Goal: Transaction & Acquisition: Purchase product/service

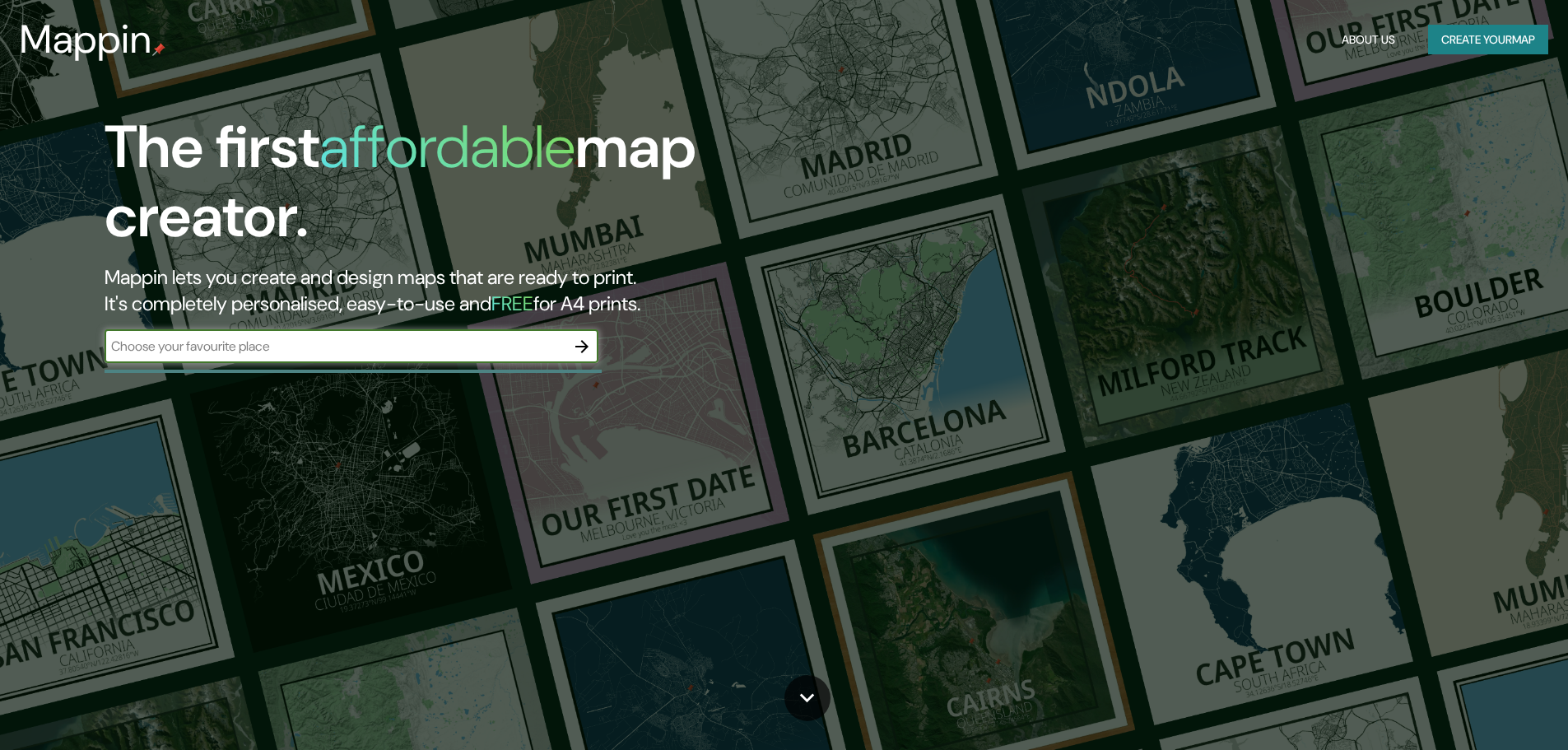
click at [466, 345] on input "text" at bounding box center [335, 346] width 461 height 19
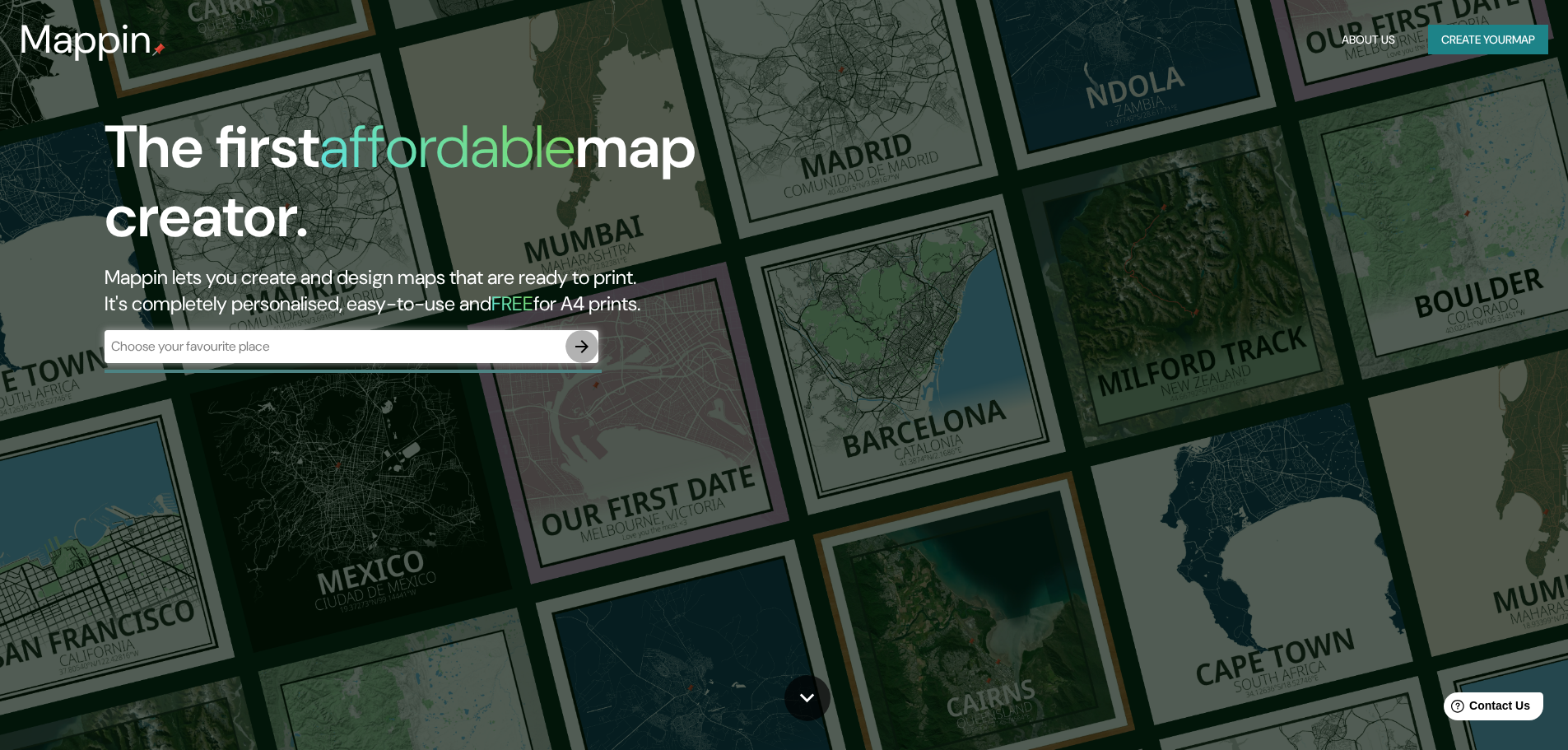
click at [578, 351] on icon "button" at bounding box center [582, 347] width 20 height 20
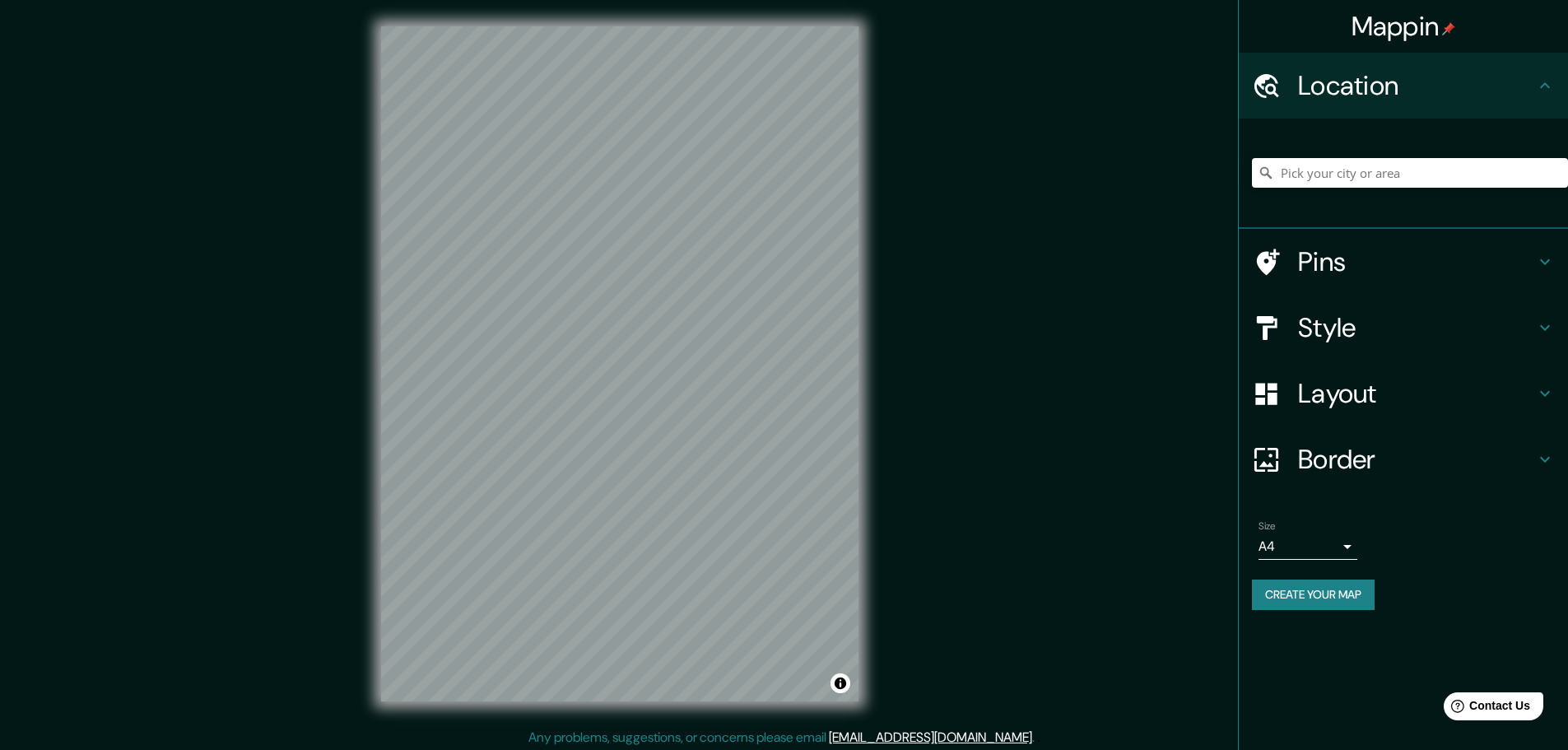
scroll to position [4, 0]
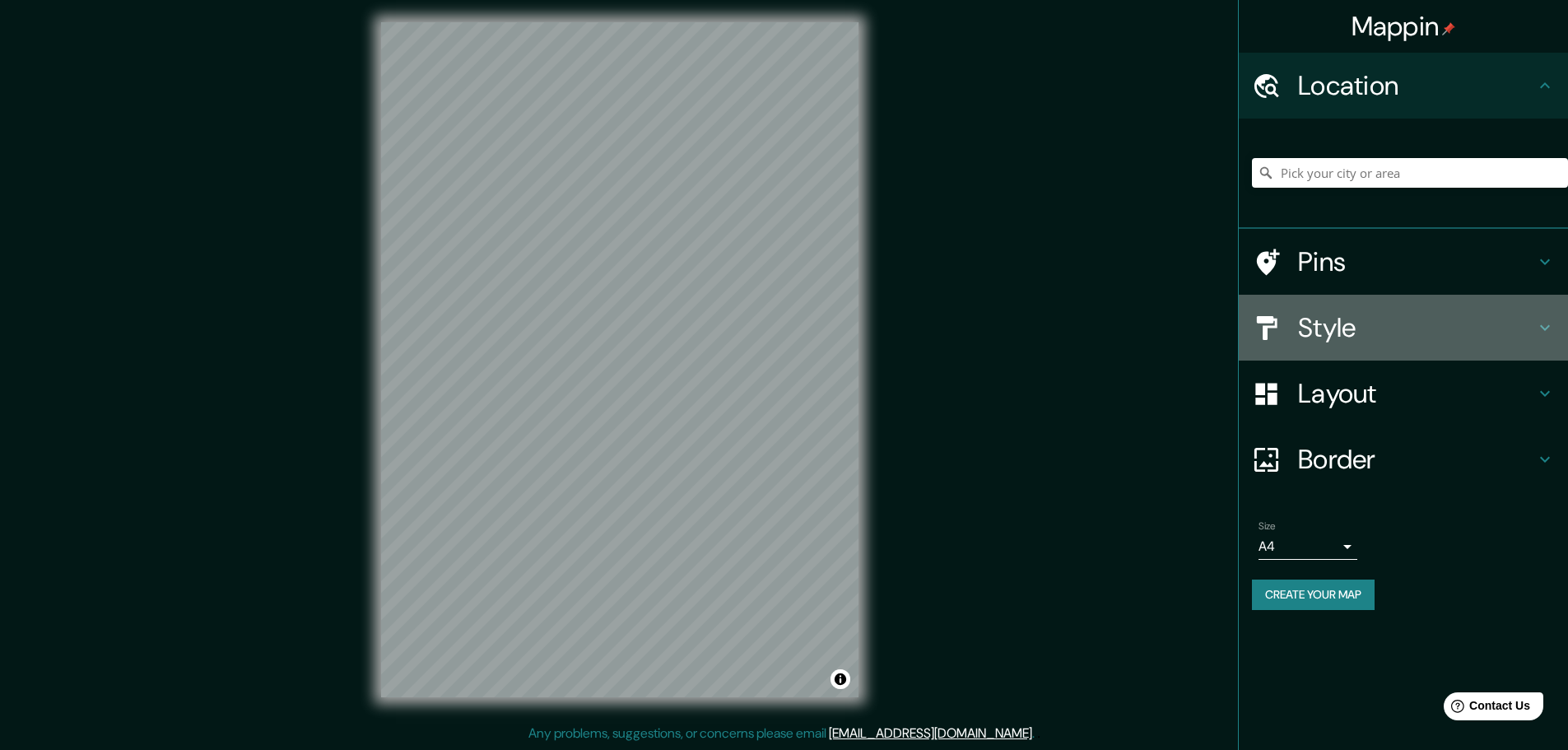
click at [1409, 341] on h4 "Style" at bounding box center [1417, 328] width 237 height 33
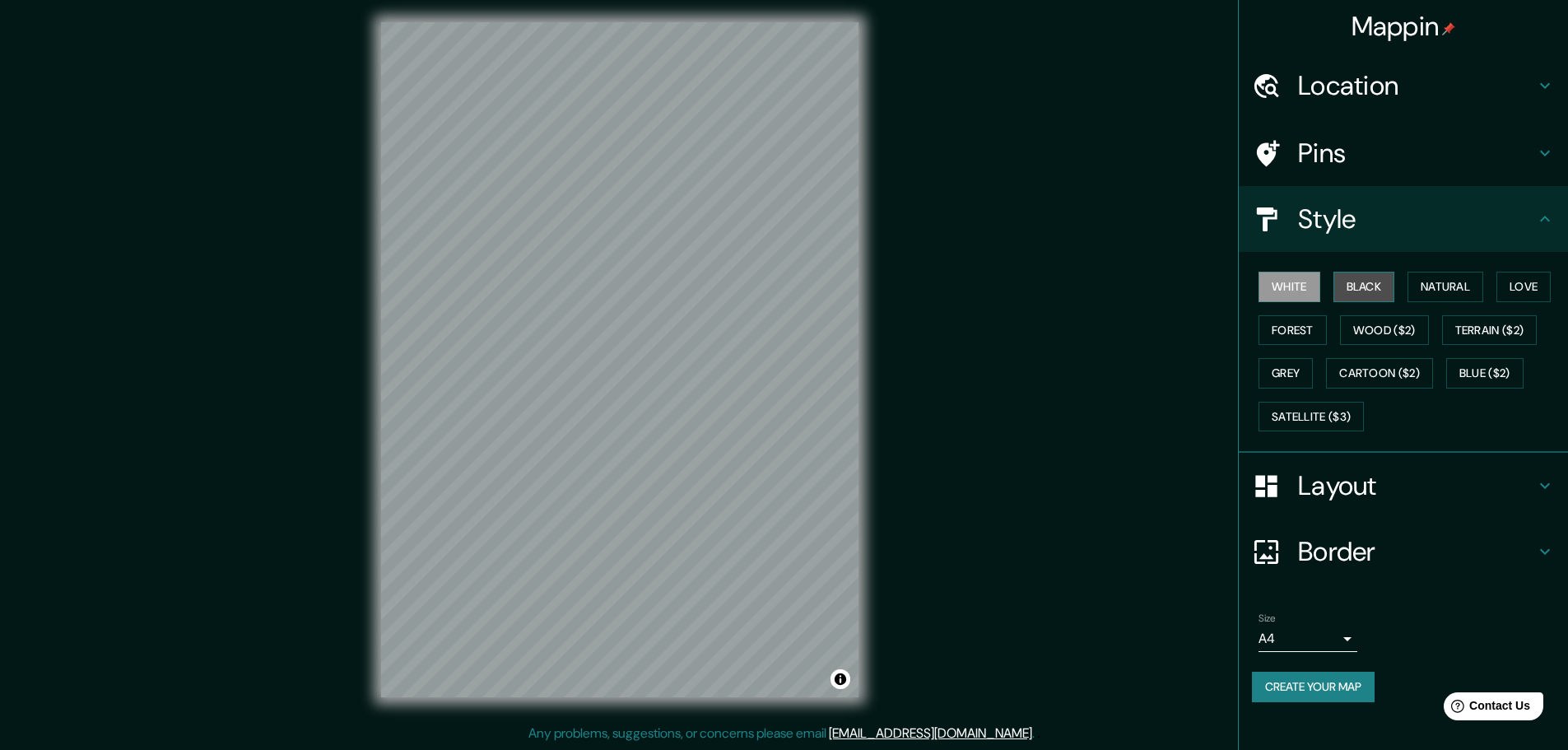
click at [1372, 286] on button "Black" at bounding box center [1364, 287] width 61 height 31
click at [1312, 287] on button "White" at bounding box center [1289, 287] width 61 height 31
click at [1432, 285] on button "Natural" at bounding box center [1444, 287] width 76 height 31
click at [1528, 286] on button "Love" at bounding box center [1522, 287] width 54 height 31
click at [1302, 409] on button "Satellite ($3)" at bounding box center [1311, 417] width 105 height 31
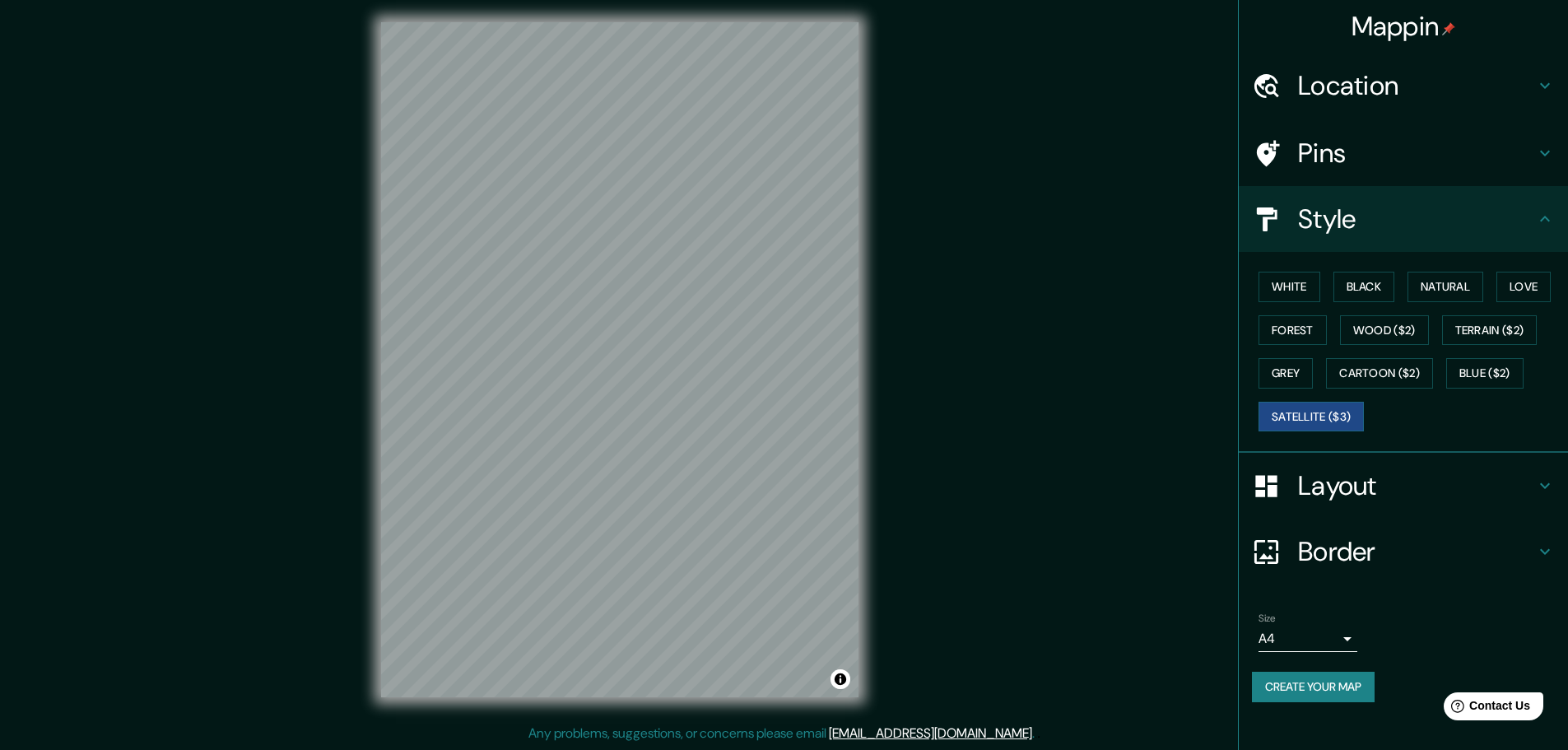
click at [880, 416] on div "© Mapbox © OpenStreetMap Improve this map © Maxar" at bounding box center [619, 360] width 530 height 728
click at [1278, 274] on button "White" at bounding box center [1289, 287] width 61 height 31
click at [1305, 331] on button "Forest" at bounding box center [1292, 331] width 68 height 31
click at [1539, 275] on button "Love" at bounding box center [1522, 287] width 54 height 31
click at [1346, 402] on button "Satellite ($3)" at bounding box center [1311, 417] width 105 height 31
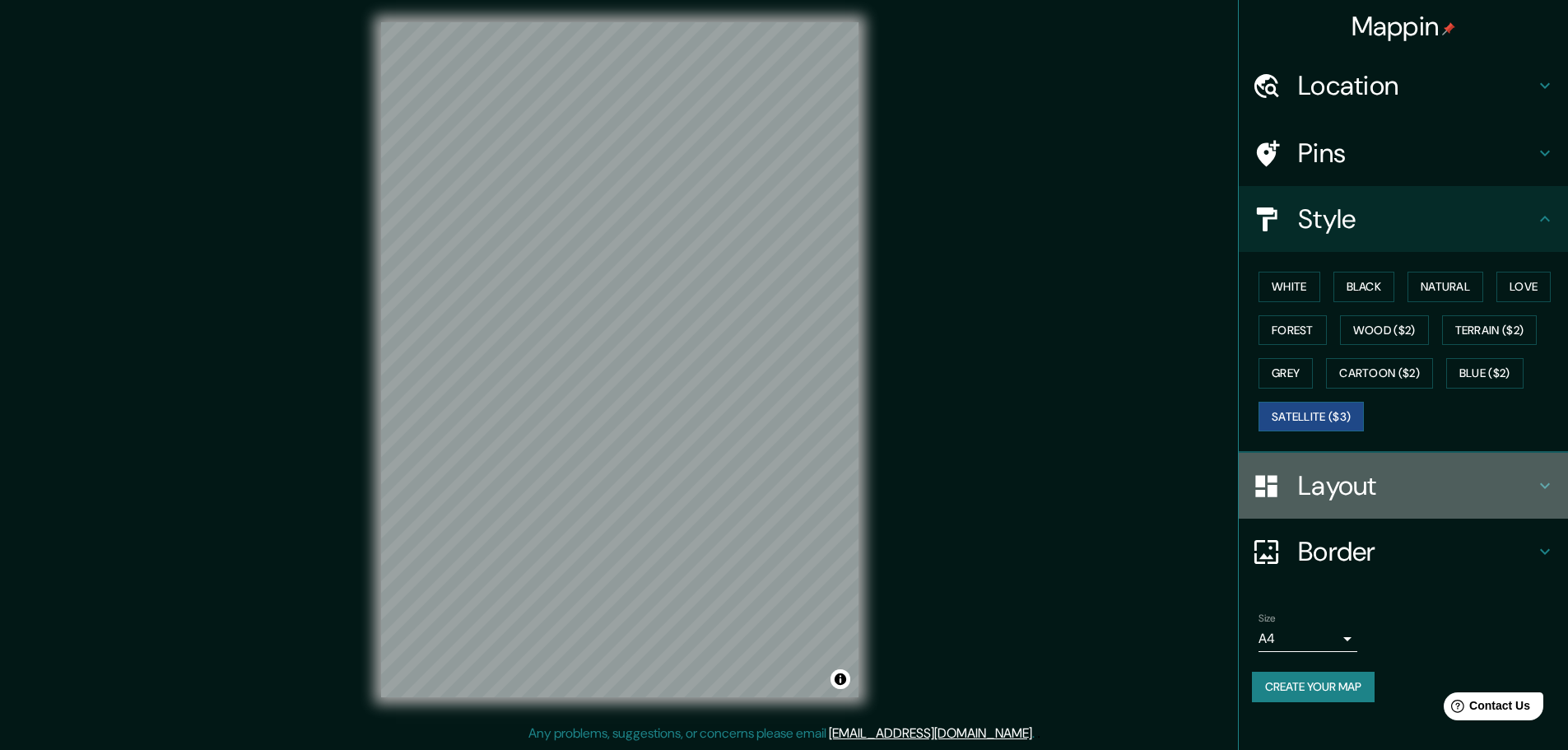
click at [1424, 486] on h4 "Layout" at bounding box center [1417, 486] width 237 height 33
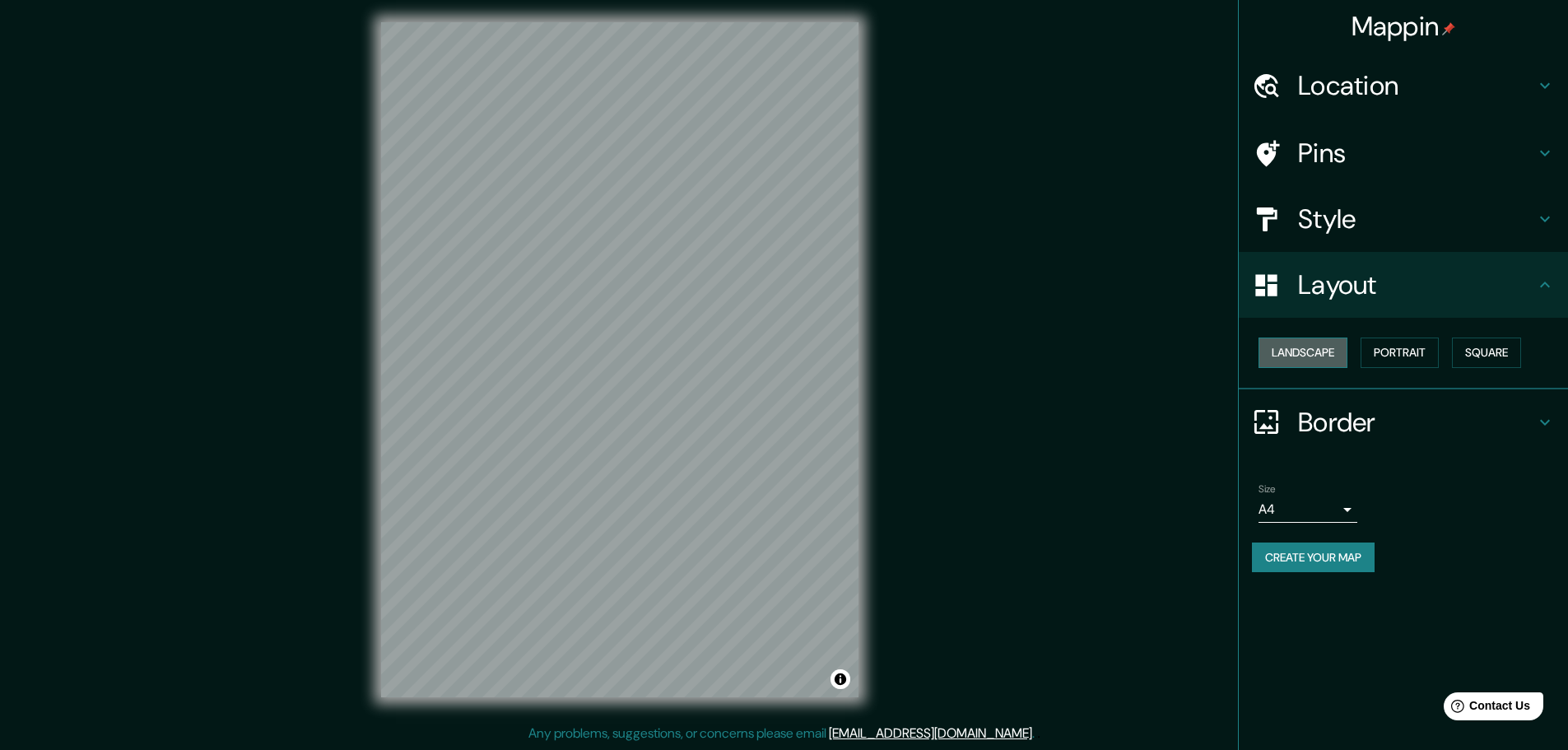
click at [1312, 350] on button "Landscape" at bounding box center [1302, 352] width 89 height 31
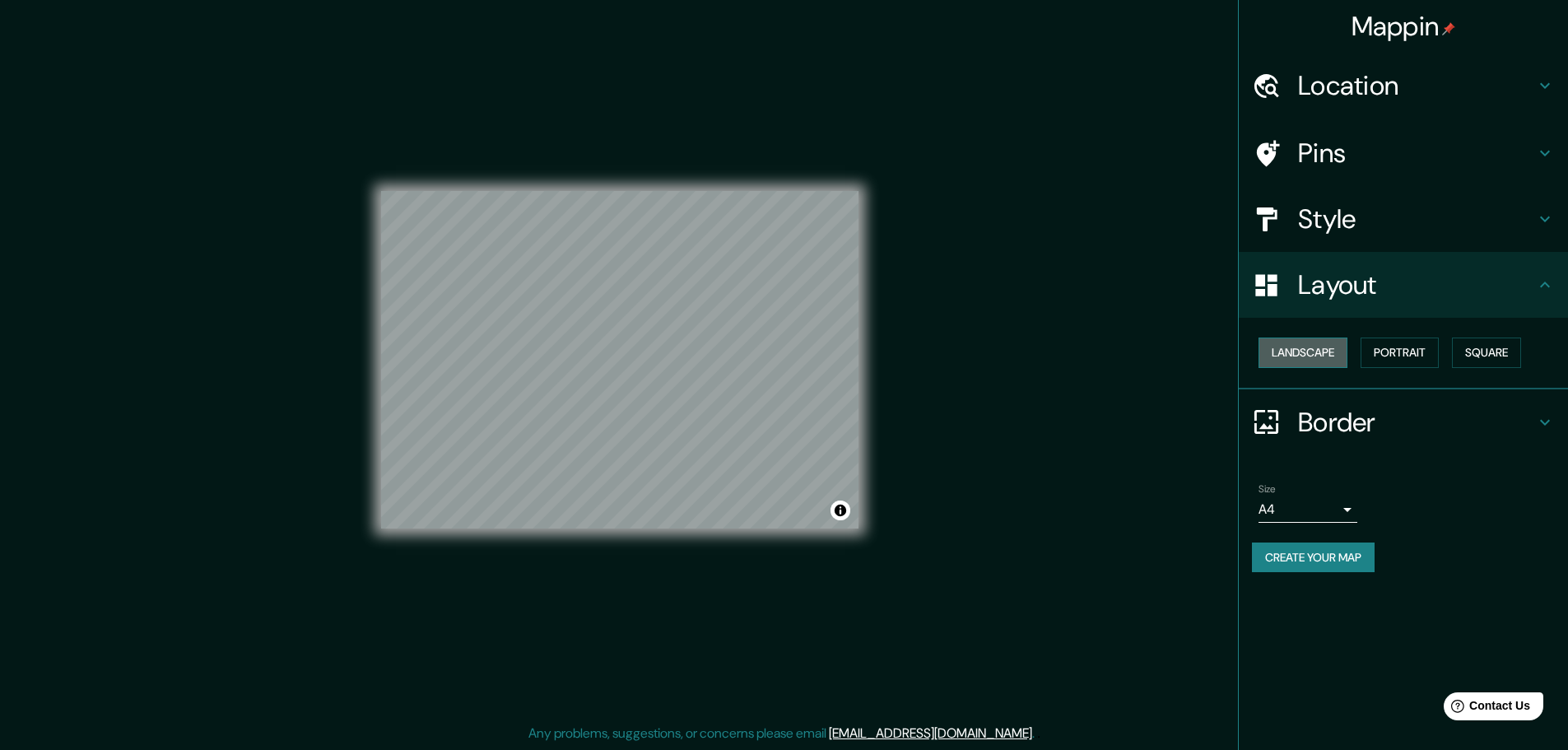
click at [1312, 350] on button "Landscape" at bounding box center [1302, 352] width 89 height 31
click at [1406, 350] on button "Portrait" at bounding box center [1399, 352] width 78 height 31
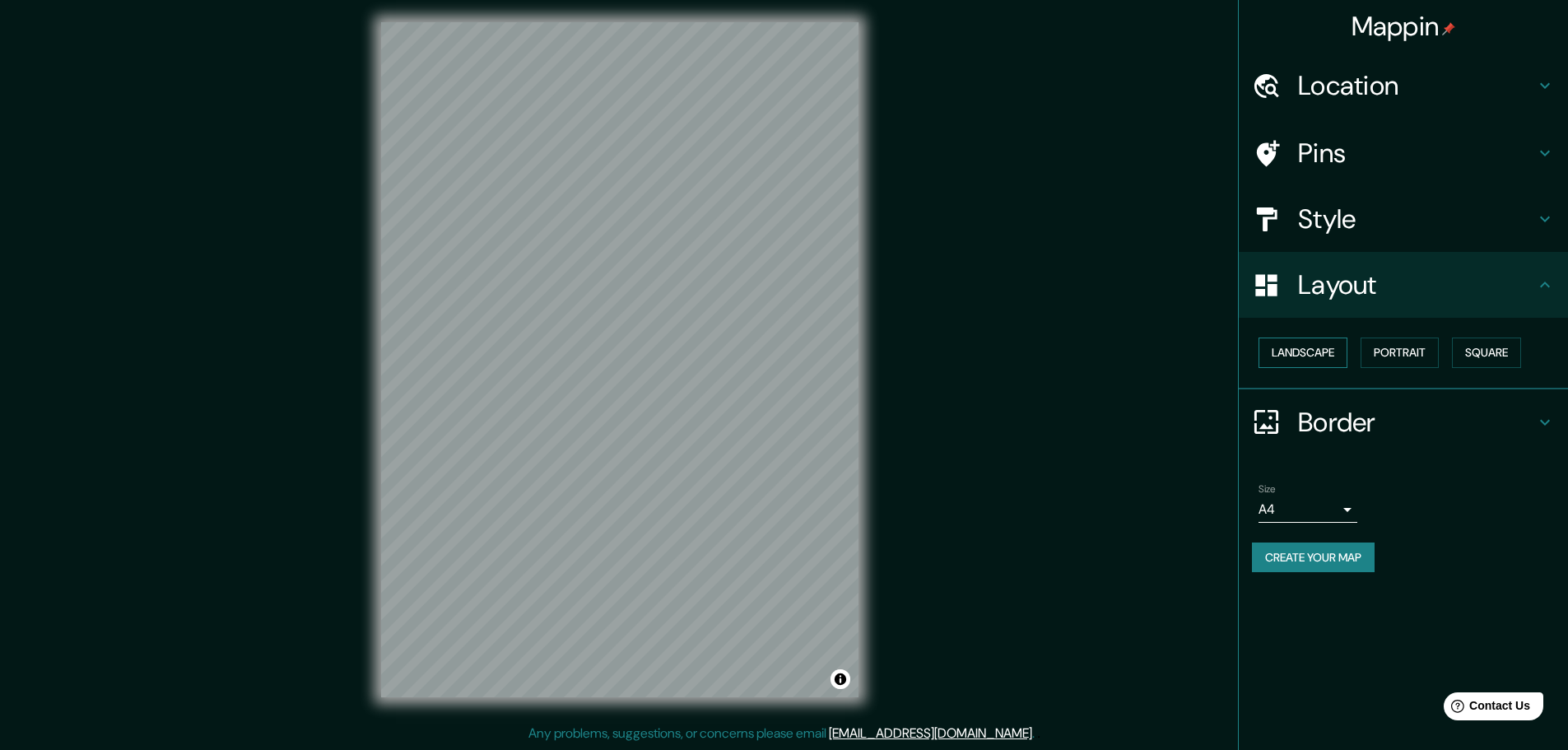
click at [1307, 360] on button "Landscape" at bounding box center [1302, 352] width 89 height 31
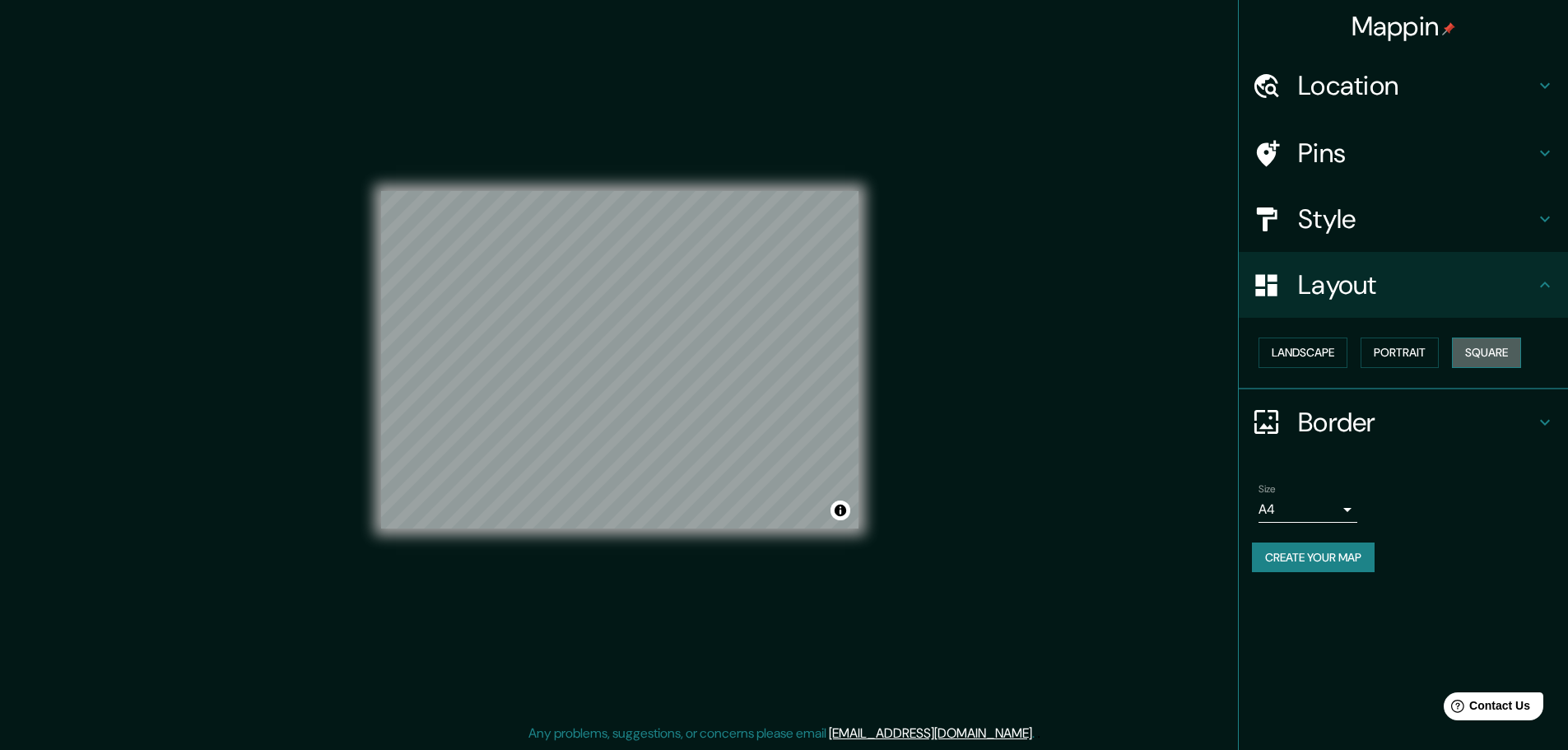
click at [1491, 352] on button "Square" at bounding box center [1486, 352] width 69 height 31
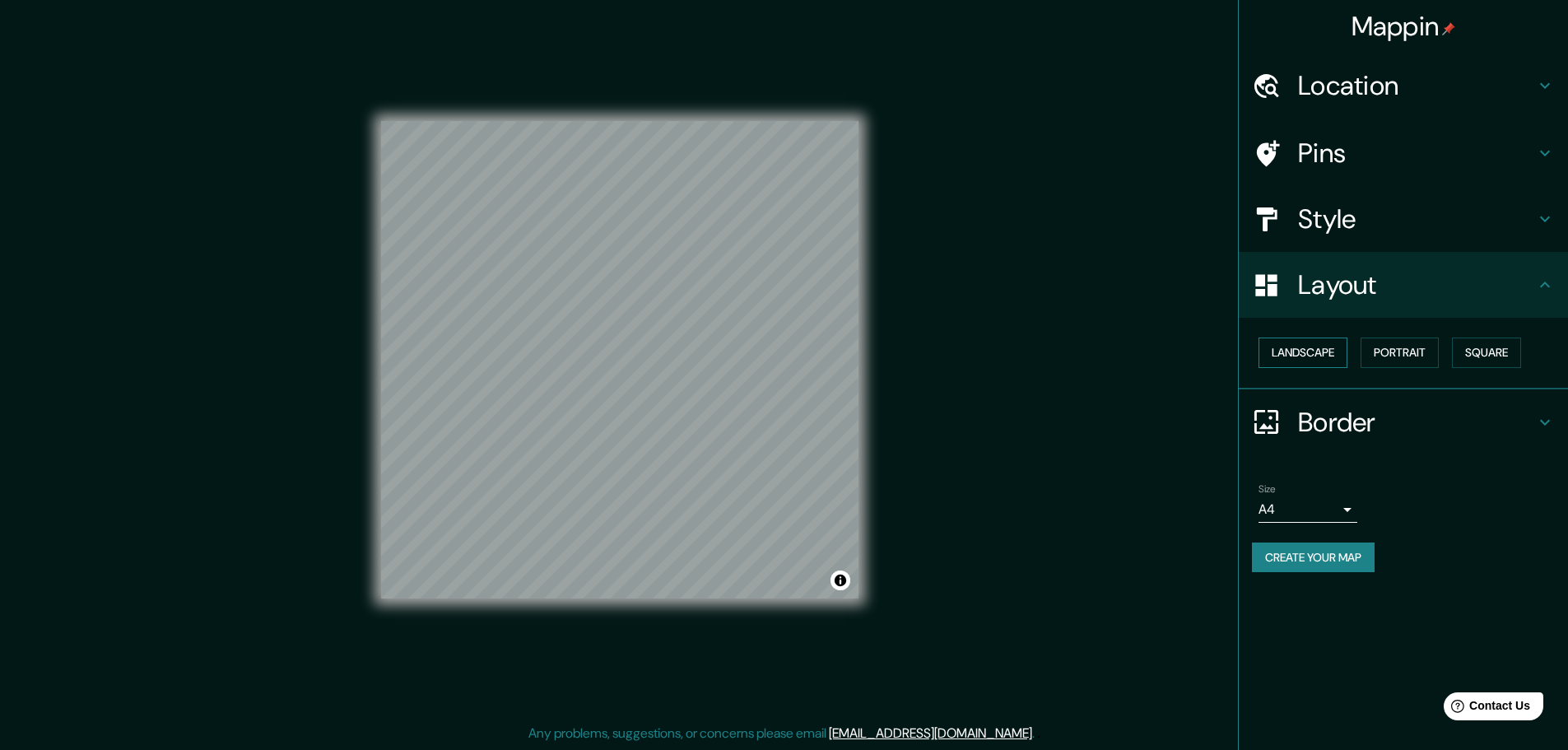
click at [1326, 344] on button "Landscape" at bounding box center [1302, 352] width 89 height 31
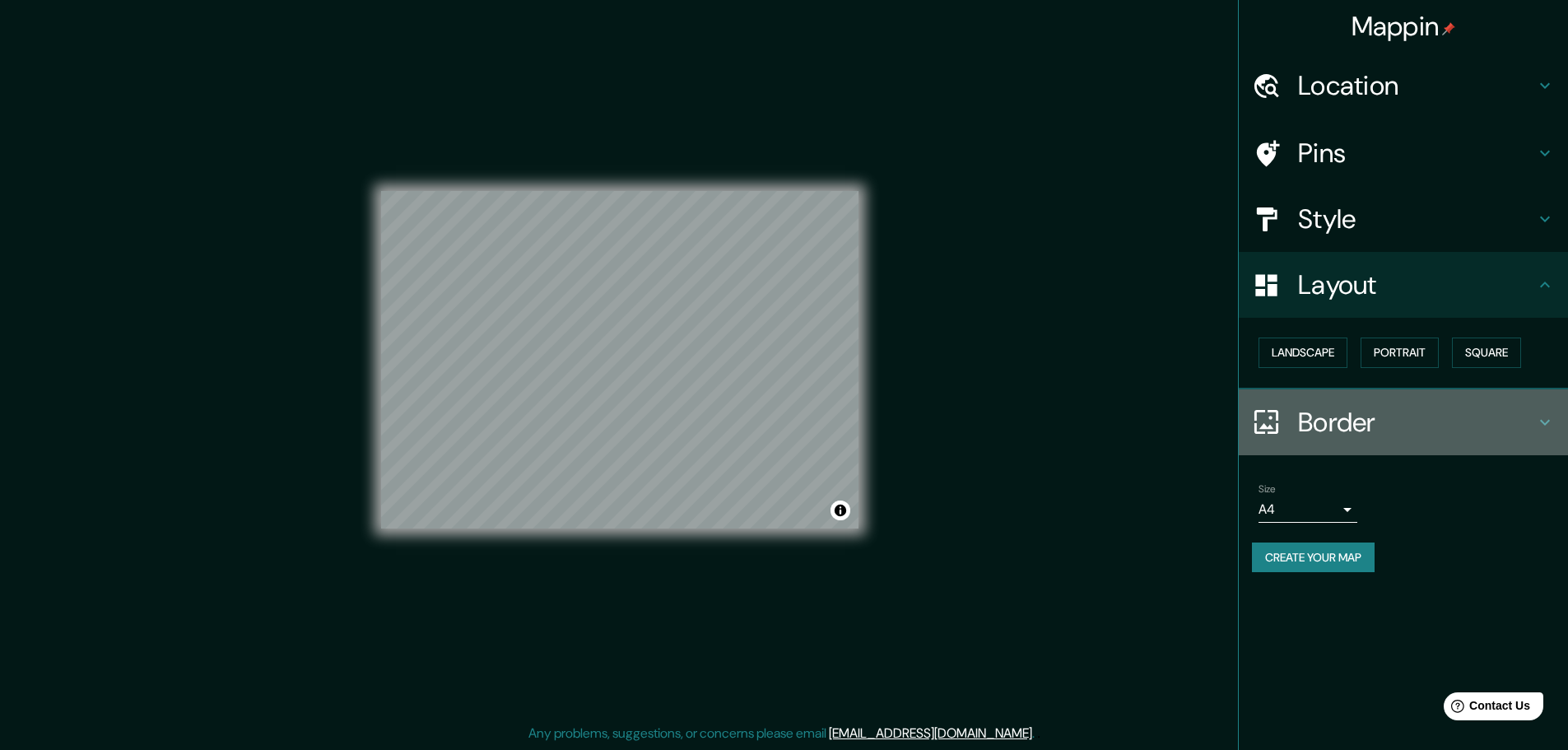
click at [1491, 424] on h4 "Border" at bounding box center [1417, 423] width 237 height 33
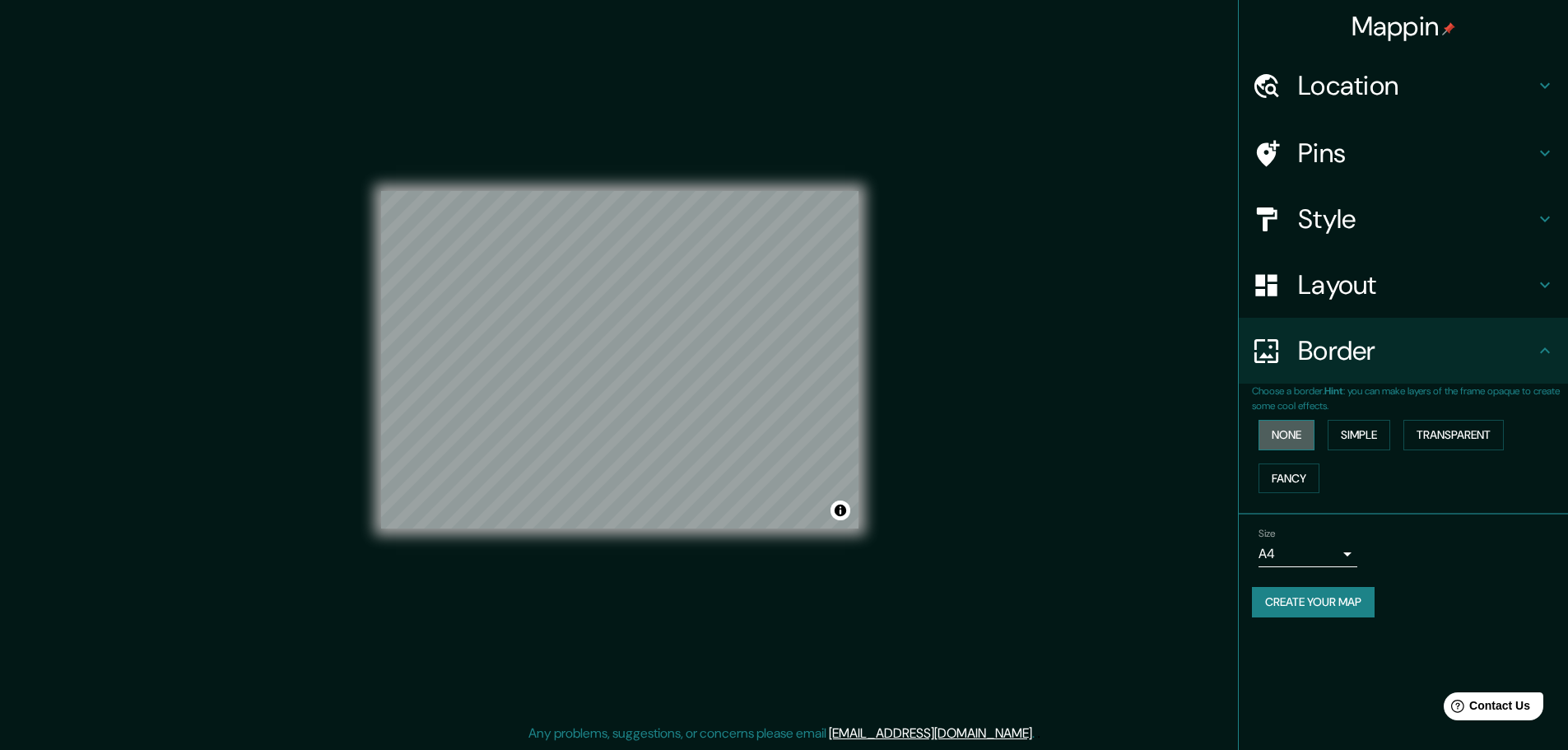
click at [1303, 432] on button "None" at bounding box center [1286, 435] width 56 height 31
click at [1380, 433] on button "Simple" at bounding box center [1358, 435] width 62 height 31
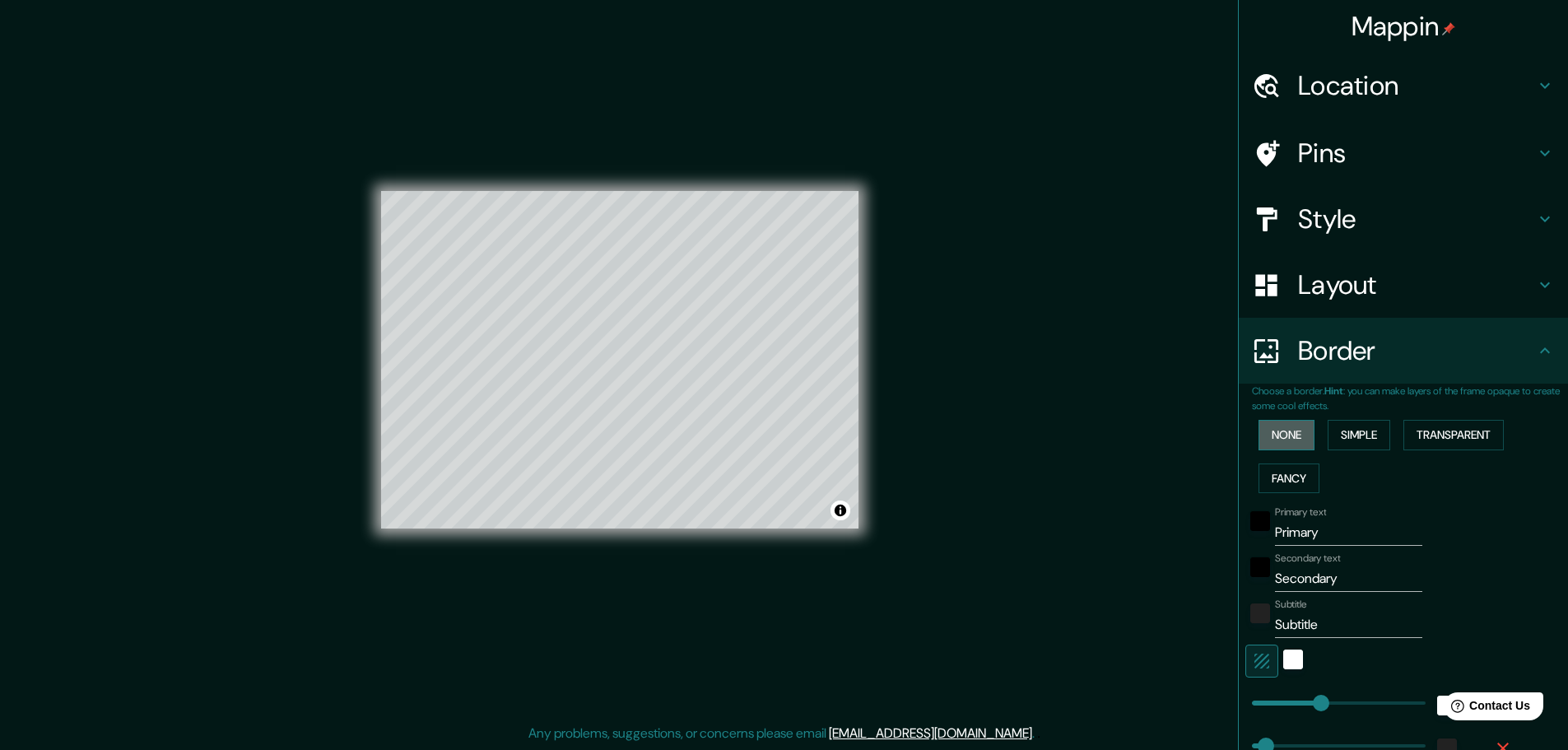
click at [1272, 438] on button "None" at bounding box center [1286, 435] width 56 height 31
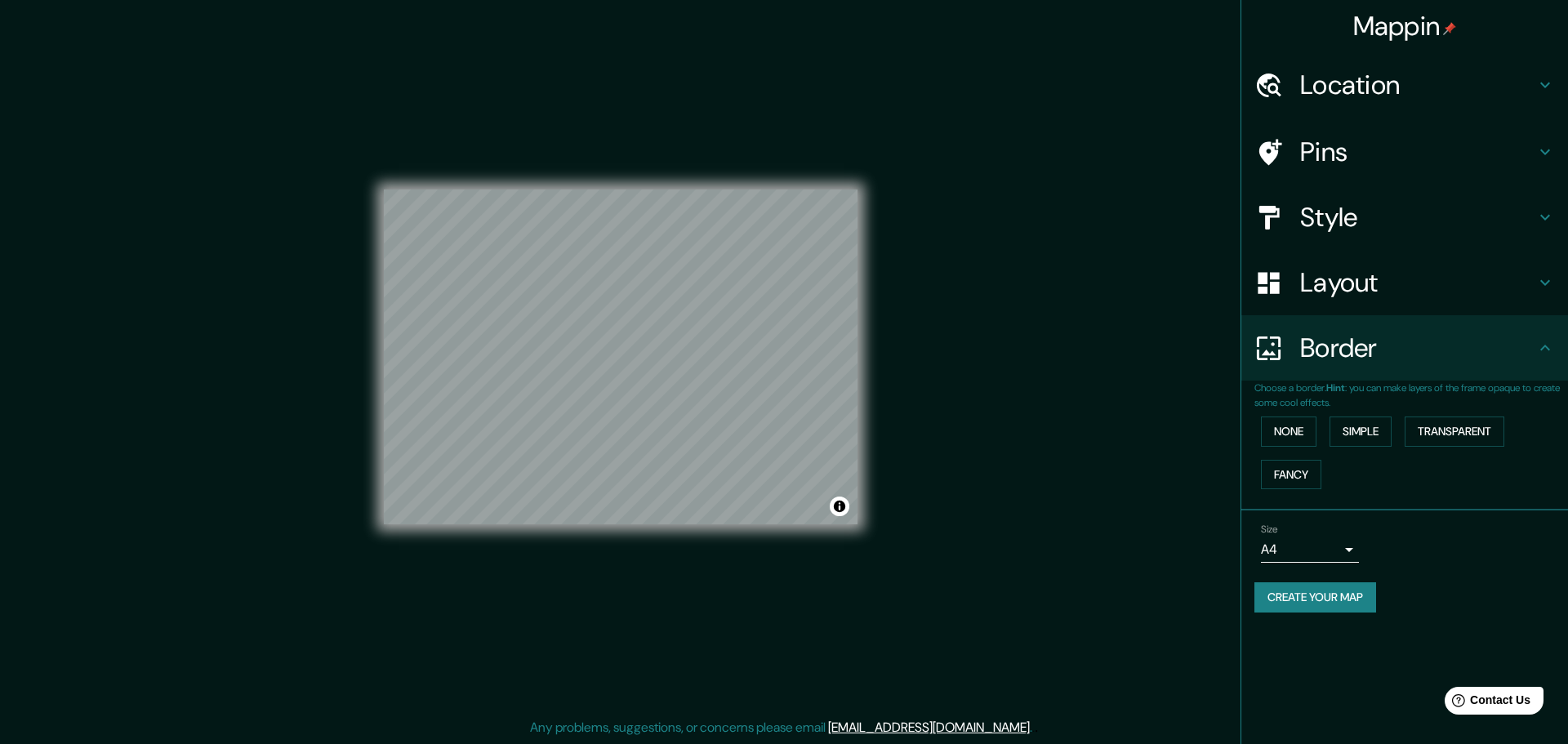
click at [1337, 550] on body "Mappin Location Pins Style Layout Border Choose a border. Hint : you can make l…" at bounding box center [784, 367] width 1568 height 744
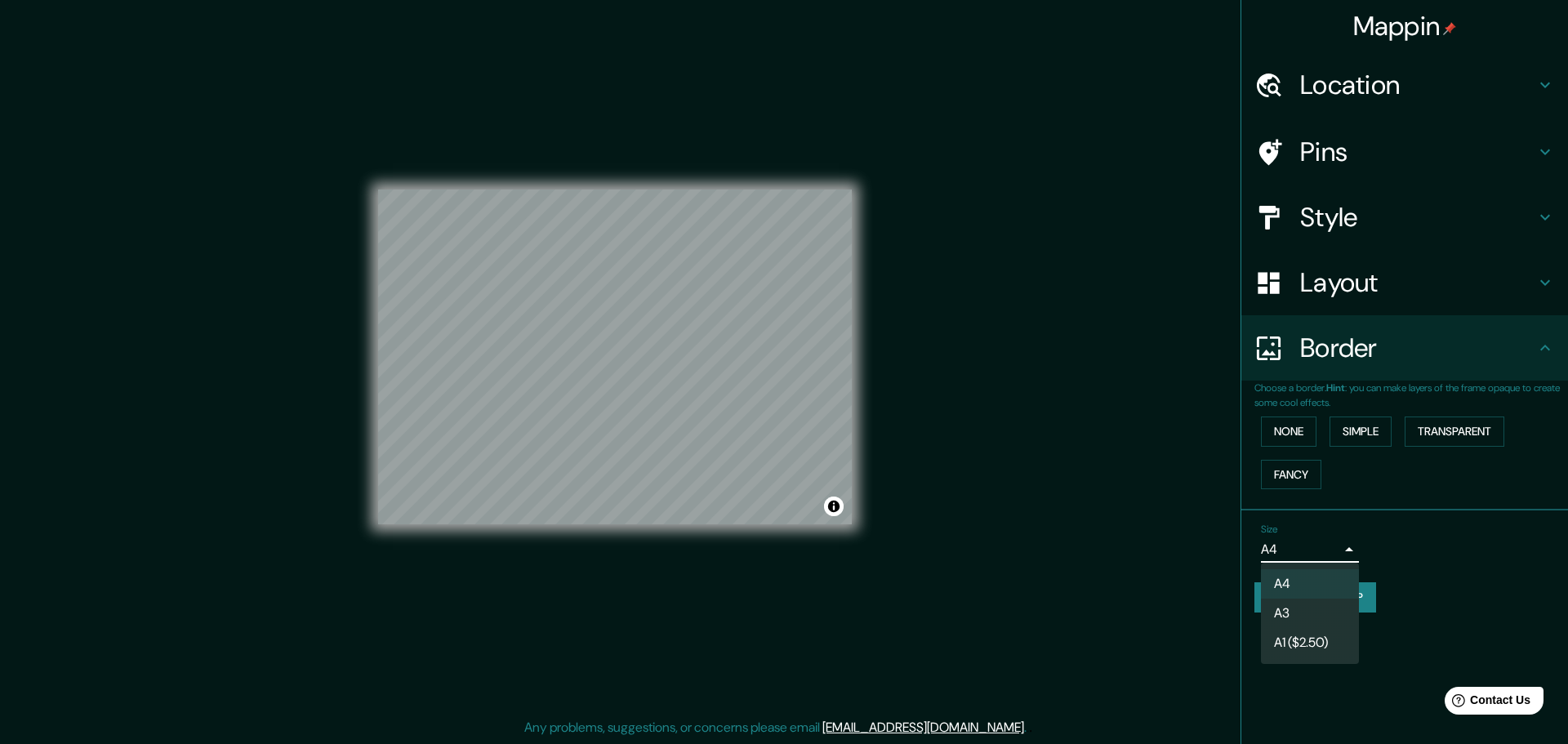
drag, startPoint x: 1337, startPoint y: 550, endPoint x: 1370, endPoint y: 530, distance: 38.6
click at [1338, 550] on div at bounding box center [784, 372] width 1568 height 744
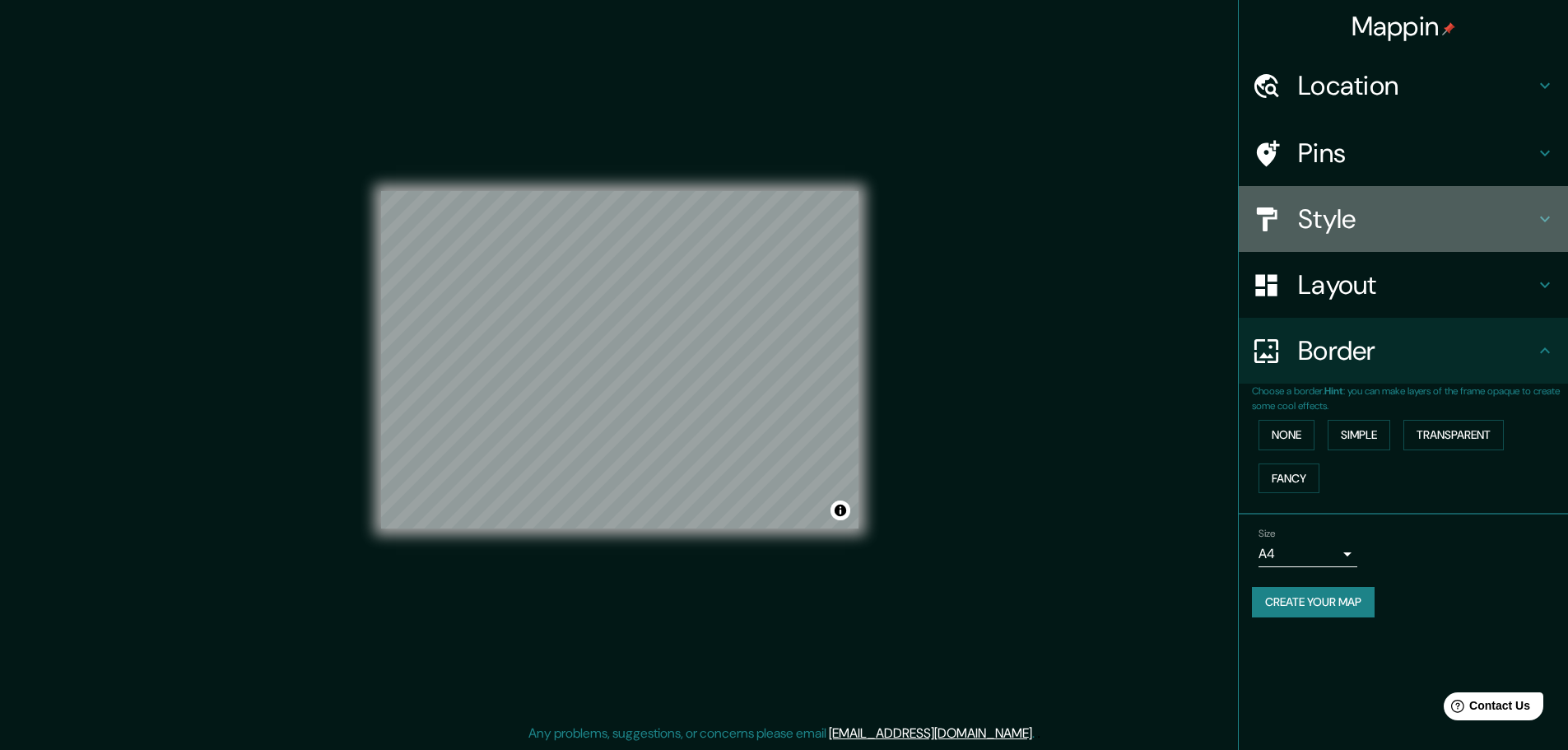
click at [1353, 219] on h4 "Style" at bounding box center [1417, 219] width 237 height 33
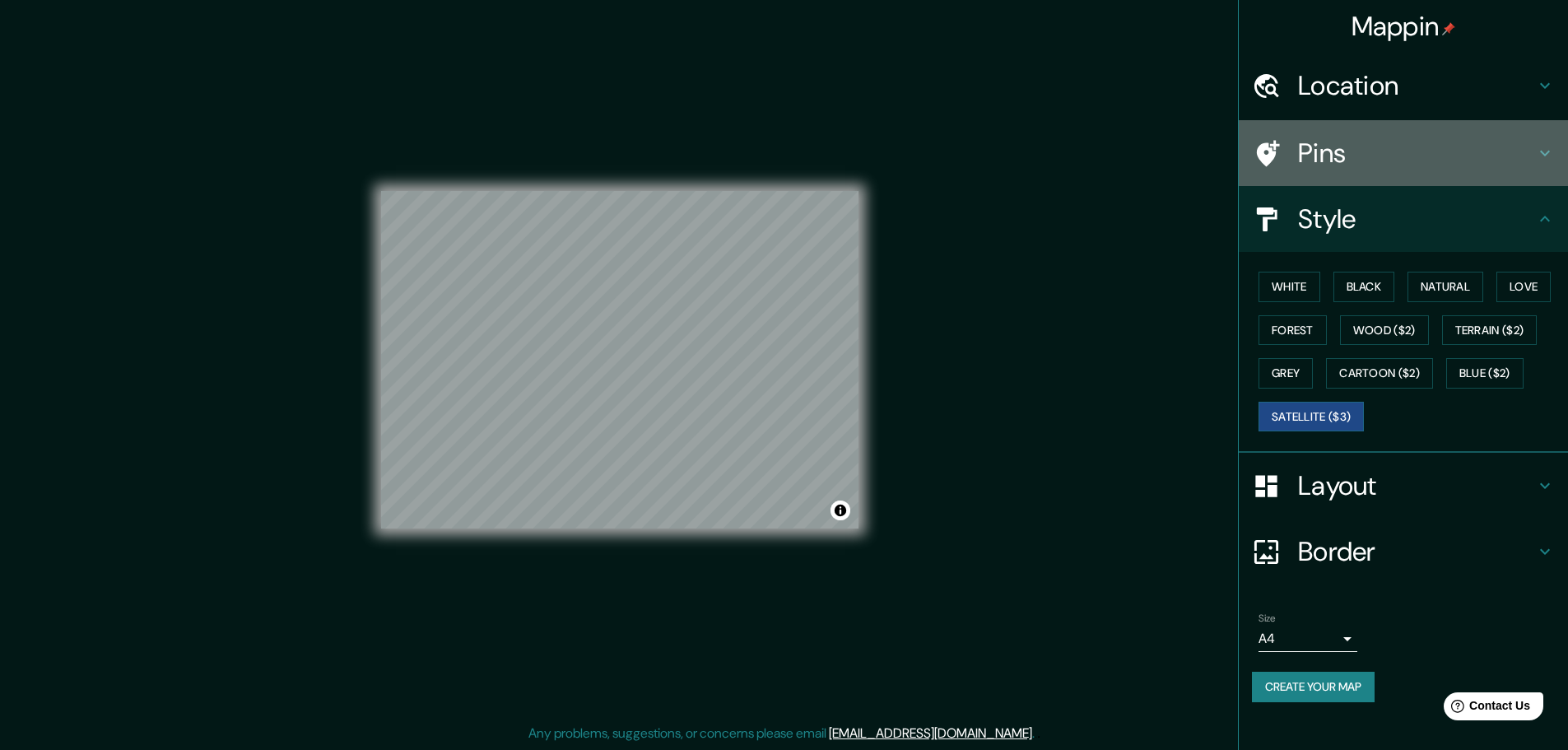
click at [1346, 137] on h4 "Pins" at bounding box center [1417, 154] width 237 height 33
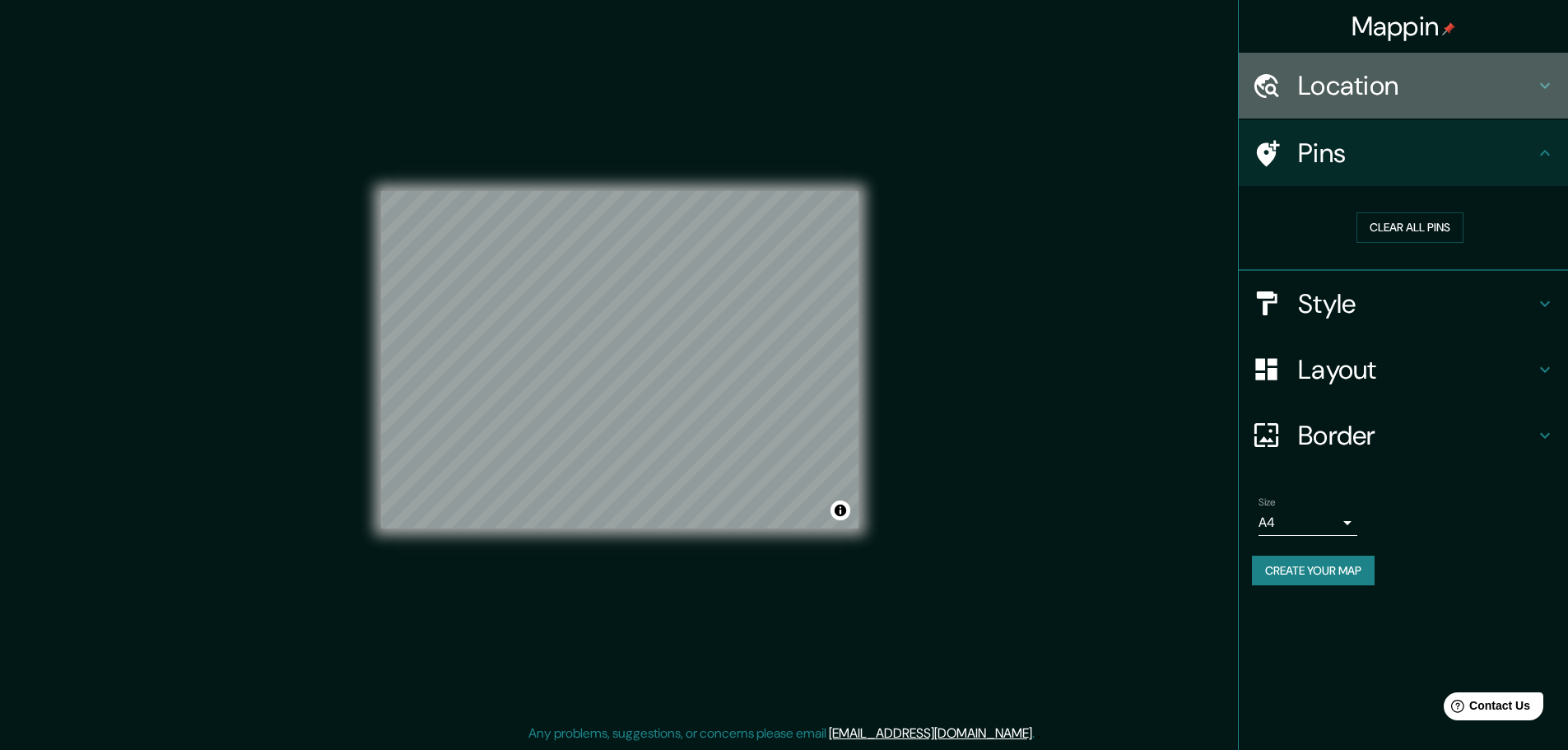
click at [1389, 84] on h4 "Location" at bounding box center [1417, 86] width 237 height 33
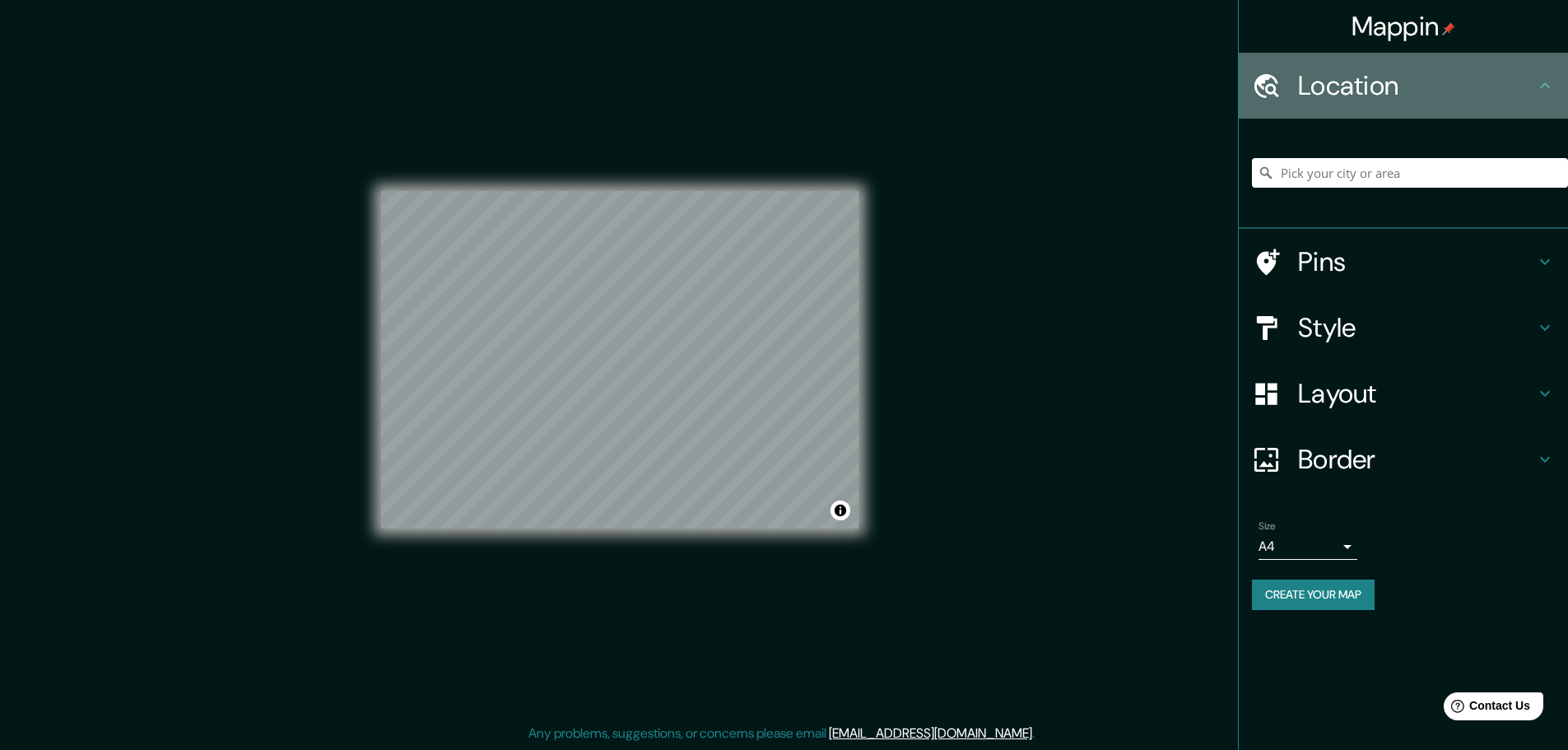
click at [1389, 84] on h4 "Location" at bounding box center [1417, 86] width 237 height 33
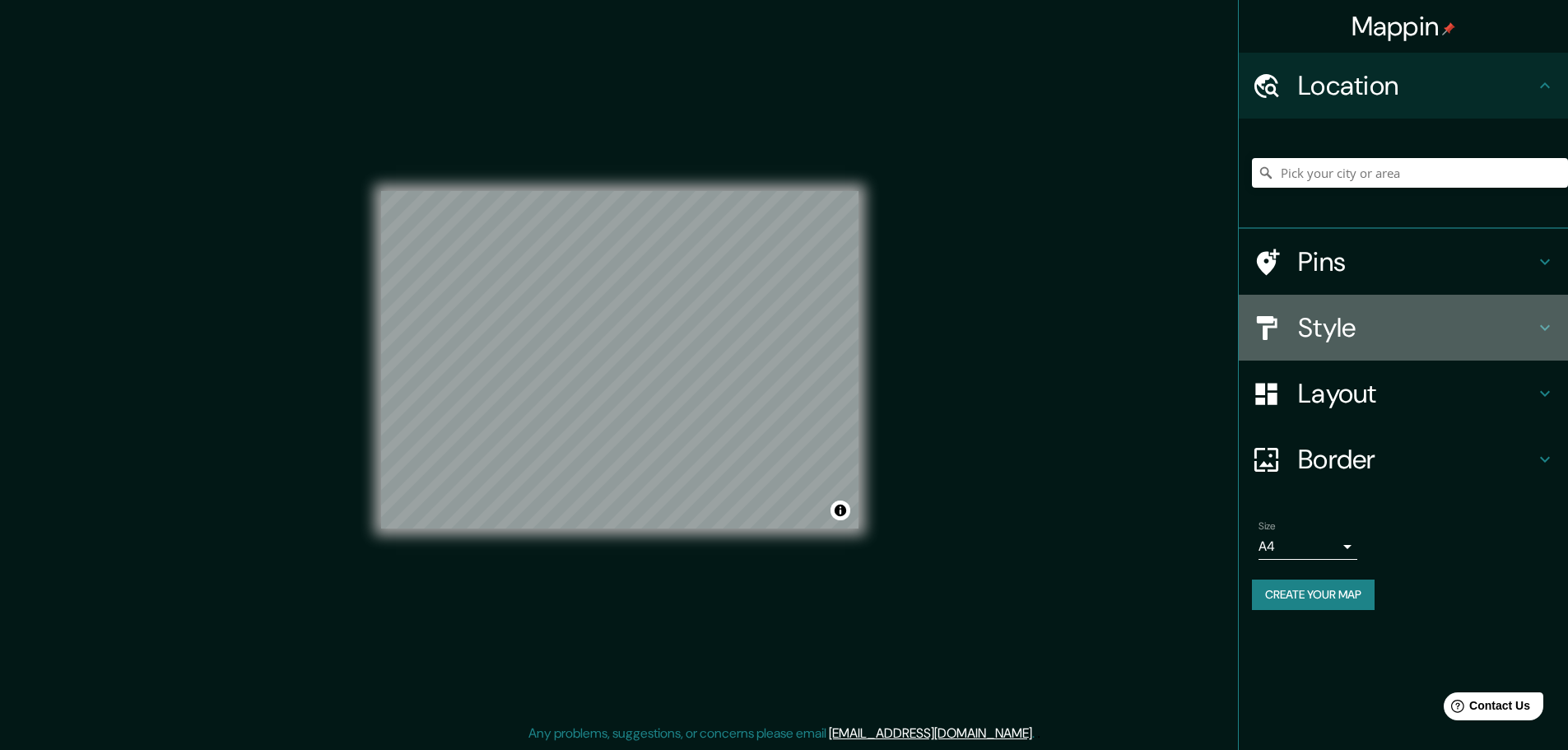
click at [1356, 331] on h4 "Style" at bounding box center [1417, 328] width 237 height 33
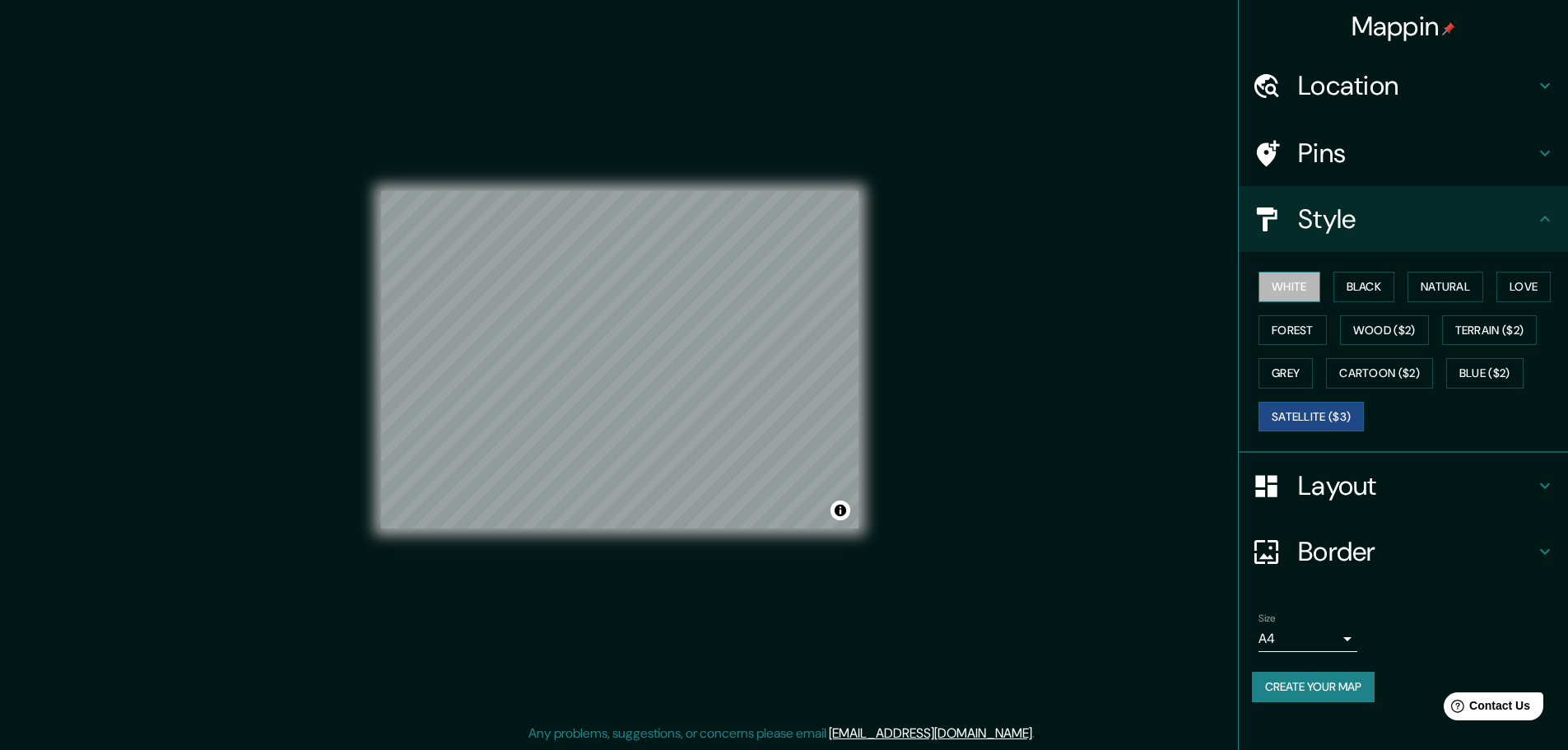
click at [1307, 286] on button "White" at bounding box center [1289, 287] width 61 height 31
click at [1378, 292] on button "Black" at bounding box center [1364, 287] width 61 height 31
click at [1468, 291] on button "Natural" at bounding box center [1444, 287] width 76 height 31
click at [1517, 285] on button "Love" at bounding box center [1522, 287] width 54 height 31
click at [1292, 369] on button "Grey" at bounding box center [1285, 373] width 54 height 31
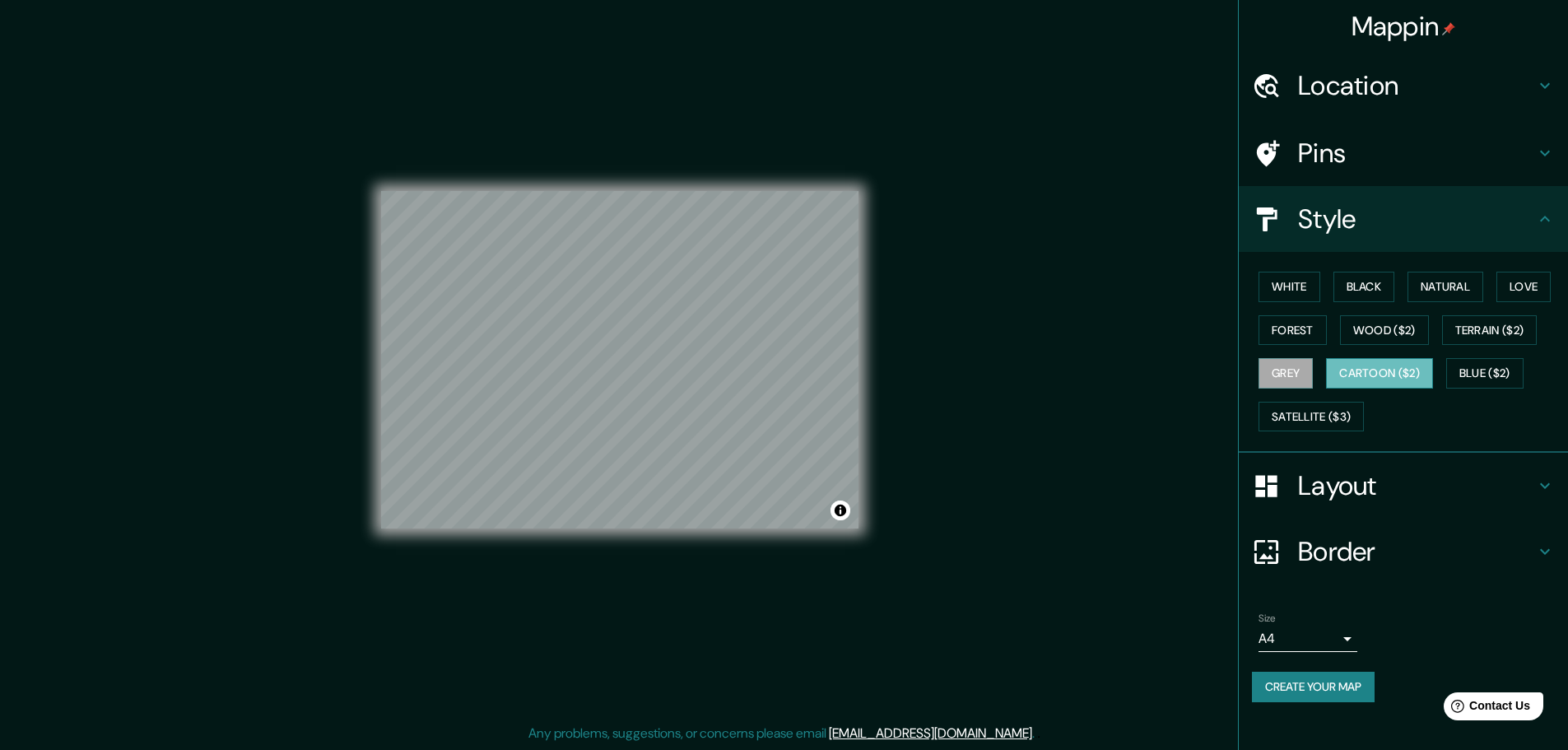
click at [1351, 366] on button "Cartoon ($2)" at bounding box center [1379, 373] width 107 height 31
click at [1497, 366] on button "Blue ($2)" at bounding box center [1484, 373] width 77 height 31
click at [1405, 369] on button "Cartoon ($2)" at bounding box center [1379, 373] width 107 height 31
click at [1303, 411] on button "Satellite ($3)" at bounding box center [1311, 417] width 105 height 31
